Goal: Contribute content: Contribute content

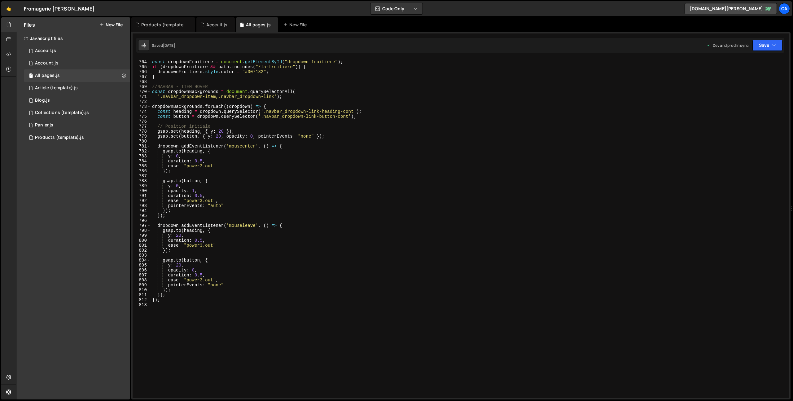
scroll to position [3775, 0]
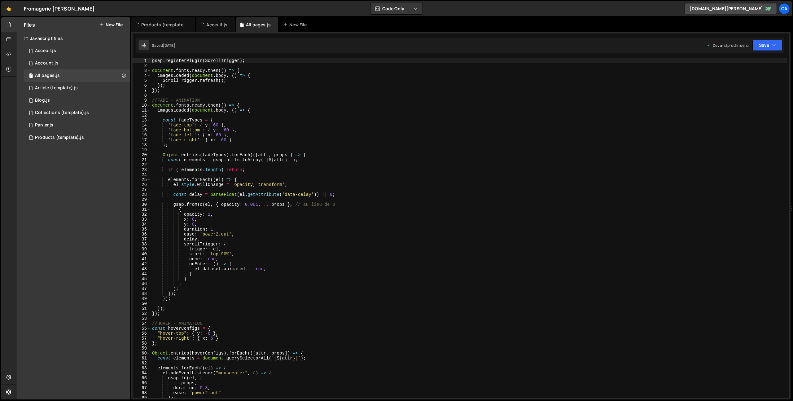
click at [98, 24] on div "Files New File" at bounding box center [73, 24] width 114 height 15
click at [101, 24] on icon at bounding box center [101, 24] width 4 height 5
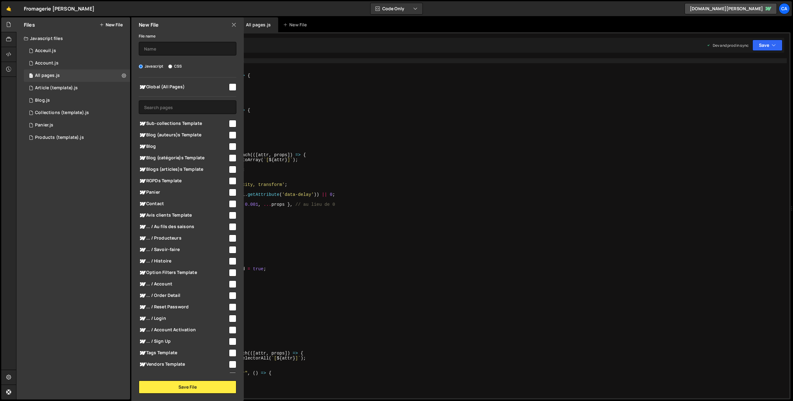
click at [233, 122] on input "checkbox" at bounding box center [232, 123] width 7 height 7
checkbox input "true"
click at [183, 49] on input "text" at bounding box center [188, 49] width 98 height 14
type input "Sub-collections (template)"
click at [183, 385] on button "Save File" at bounding box center [188, 386] width 98 height 13
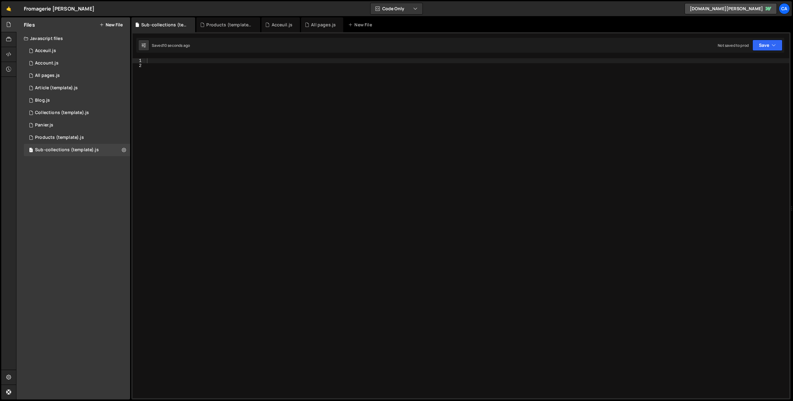
drag, startPoint x: 220, startPoint y: 67, endPoint x: 208, endPoint y: 61, distance: 12.9
click at [216, 64] on div at bounding box center [467, 233] width 643 height 350
drag, startPoint x: 200, startPoint y: 60, endPoint x: 196, endPoint y: 59, distance: 3.6
click at [198, 59] on div at bounding box center [467, 233] width 643 height 350
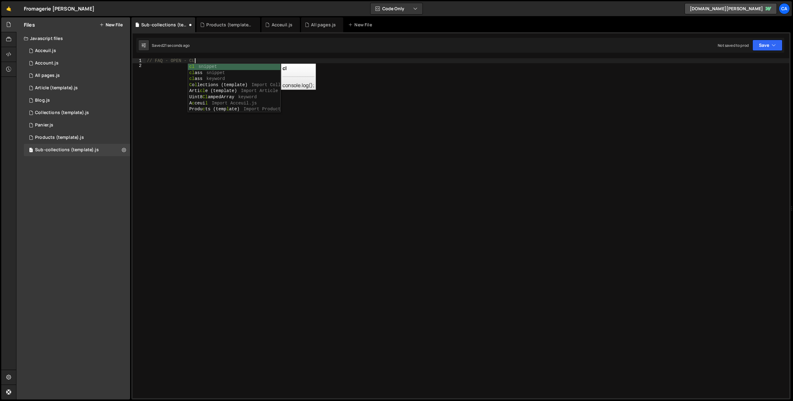
scroll to position [0, 3]
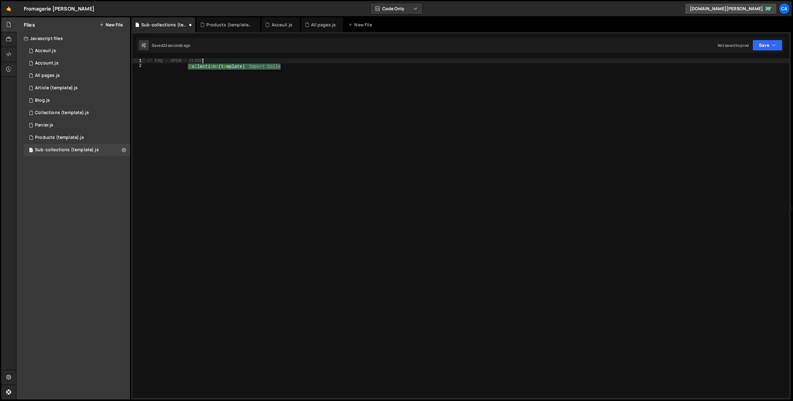
type textarea "// FAQ - OPEN - CLOSE"
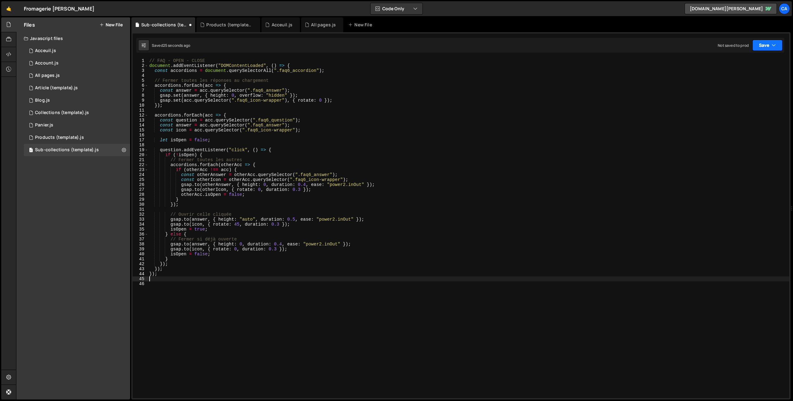
click at [763, 45] on button "Save" at bounding box center [767, 45] width 30 height 11
click at [741, 87] on div "Not saved to prod" at bounding box center [746, 87] width 64 height 7
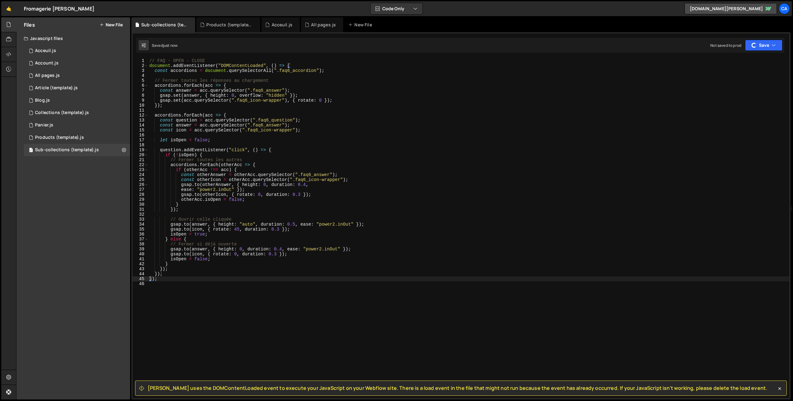
click at [156, 388] on span "Slater uses the DOMContentLoaded event to execute your JavaScript on your Webfl…" at bounding box center [457, 387] width 619 height 7
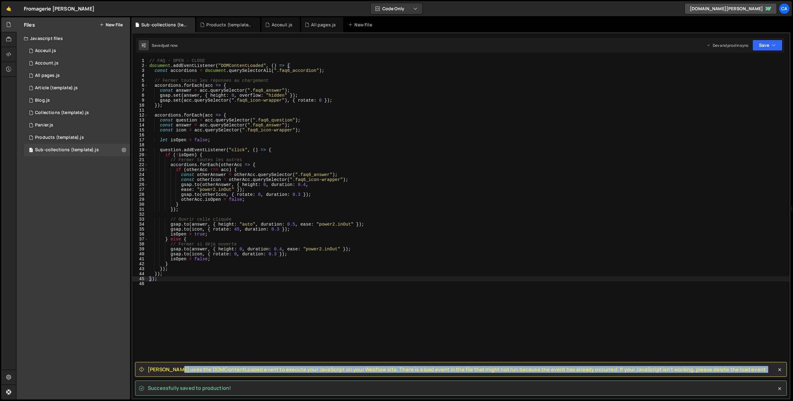
drag, startPoint x: 156, startPoint y: 388, endPoint x: 732, endPoint y: 370, distance: 575.5
click at [732, 370] on div "Slater uses the DOMContentLoaded event to execute your JavaScript on your Webfl…" at bounding box center [460, 369] width 651 height 15
copy div "Slater uses the DOMContentLoaded event to execute your JavaScript on your Webfl…"
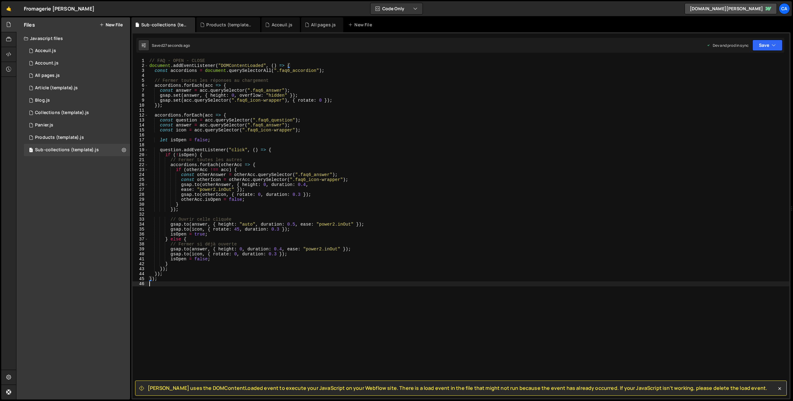
click at [195, 287] on div "// FAQ - OPEN - CLOSE document . addEventListener ( "DOMContentLoaded" , ( ) =>…" at bounding box center [468, 233] width 641 height 350
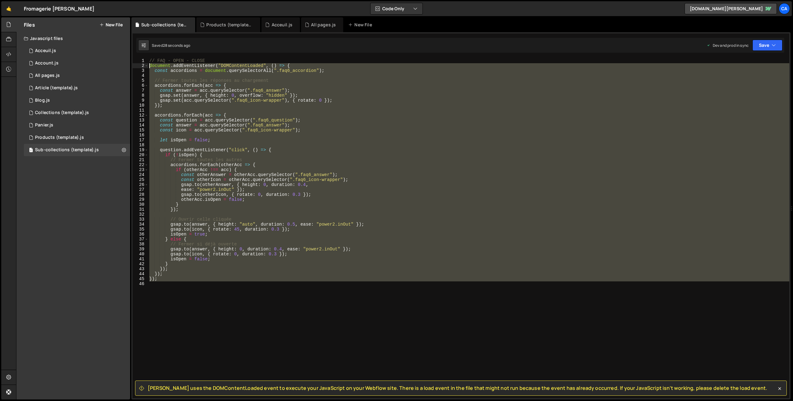
drag, startPoint x: 192, startPoint y: 280, endPoint x: 130, endPoint y: 65, distance: 223.5
click at [130, 65] on div "Files New File Javascript files 1 Acceuil.js 0 1 Account.js 0 1 All pages.js 0 1" at bounding box center [404, 208] width 776 height 382
type textarea "document.addEventListener("DOMContentLoaded", () => { const accordions = docume…"
paste textarea
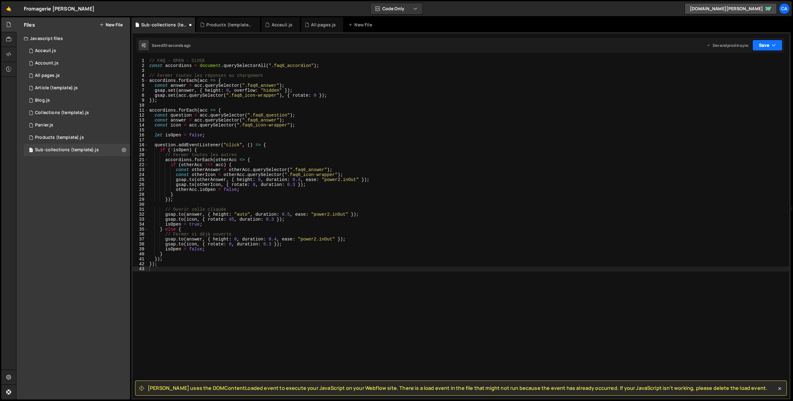
click at [763, 45] on button "Save" at bounding box center [767, 45] width 30 height 11
click at [731, 86] on div "29 seconds ago" at bounding box center [739, 87] width 28 height 5
